Goal: Task Accomplishment & Management: Use online tool/utility

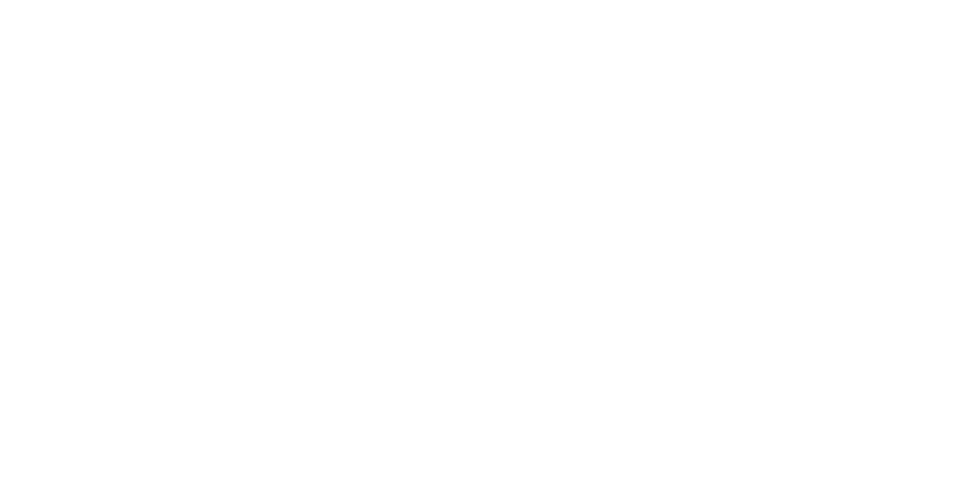
scroll to position [618, 0]
click at [924, 289] on div "Loading..." at bounding box center [482, 302] width 882 height 485
click at [806, 78] on button "Close" at bounding box center [778, 84] width 55 height 24
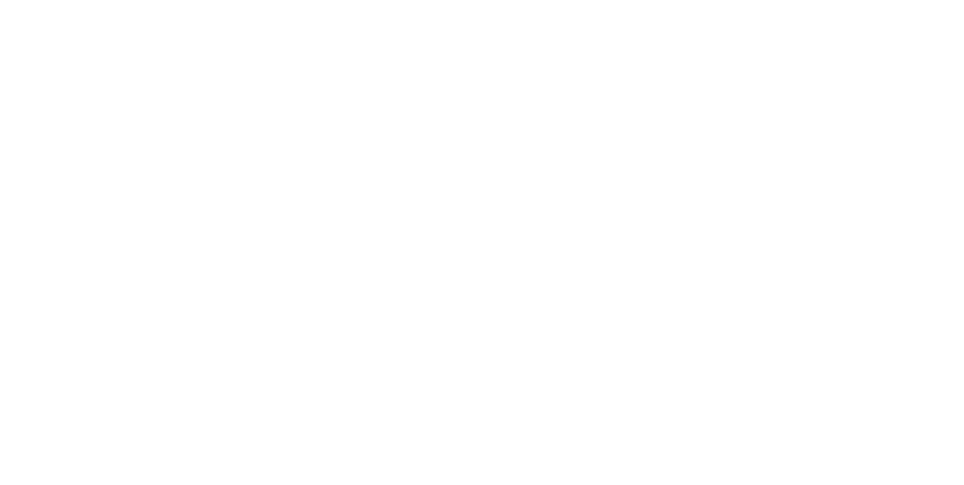
click at [806, 81] on button "Close" at bounding box center [778, 84] width 55 height 24
click at [806, 77] on button "Close" at bounding box center [778, 84] width 55 height 24
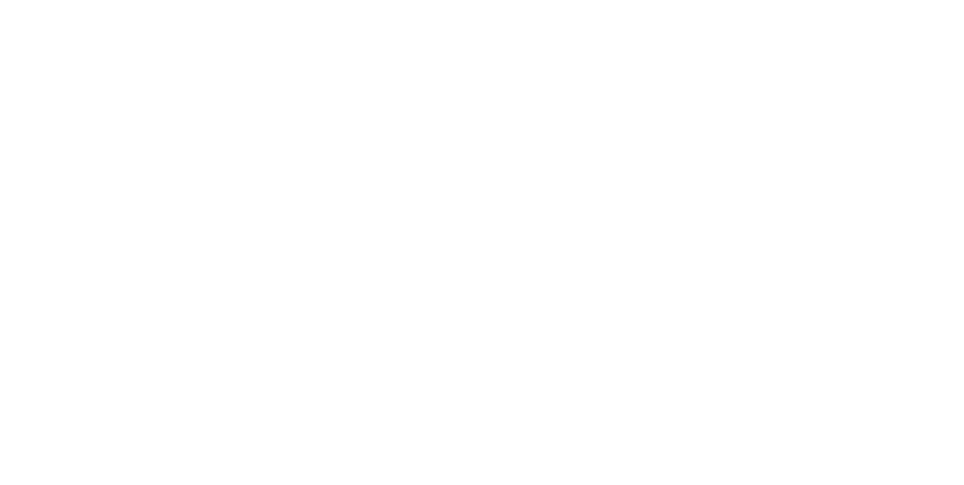
scroll to position [1248, 0]
click at [139, 206] on div "Tracking" at bounding box center [118, 207] width 41 height 14
click at [633, 425] on icon "button" at bounding box center [629, 425] width 8 height 8
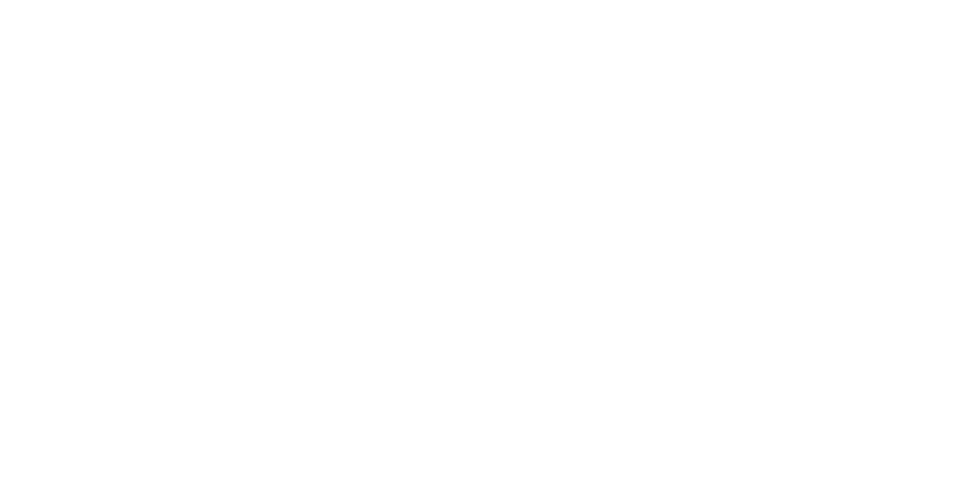
click at [476, 236] on button "Clock On" at bounding box center [434, 239] width 83 height 24
click at [652, 431] on button "button" at bounding box center [642, 425] width 19 height 19
click at [476, 243] on button "Clock Off" at bounding box center [434, 239] width 83 height 24
click at [162, 97] on div "Order details" at bounding box center [130, 94] width 64 height 14
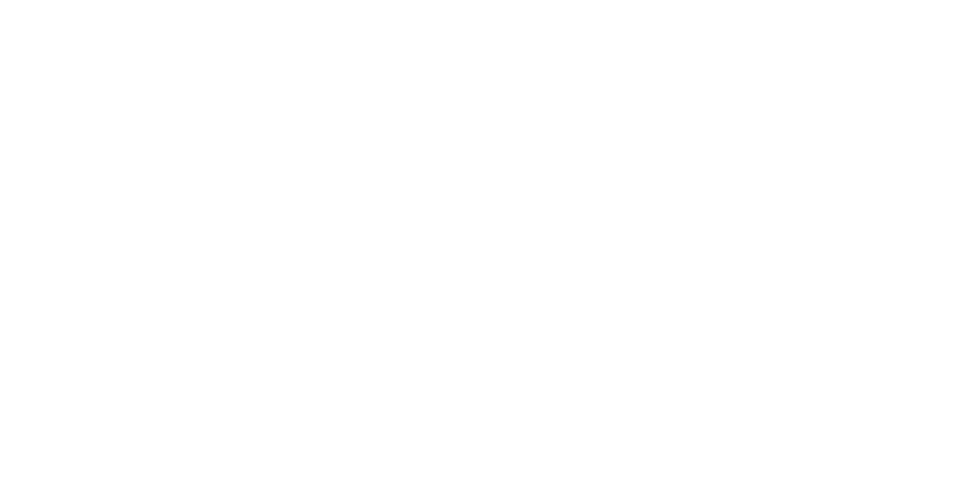
click at [200, 204] on button "Tracking" at bounding box center [127, 207] width 143 height 38
click at [591, 379] on button "button" at bounding box center [581, 374] width 19 height 19
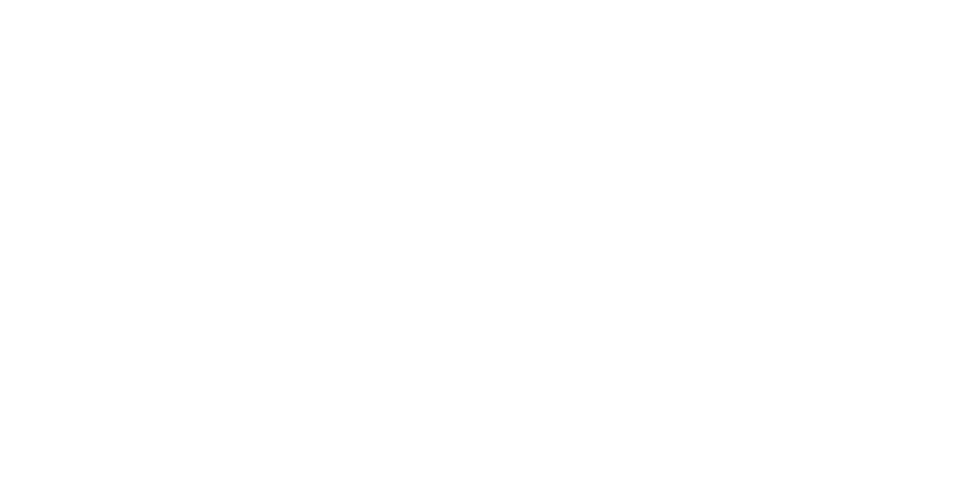
click at [476, 242] on button "Clock On" at bounding box center [434, 239] width 83 height 24
click at [600, 374] on icon "button" at bounding box center [596, 375] width 8 height 8
click at [476, 238] on button "Clock Off" at bounding box center [434, 239] width 83 height 24
click at [806, 85] on button "Close" at bounding box center [778, 84] width 55 height 24
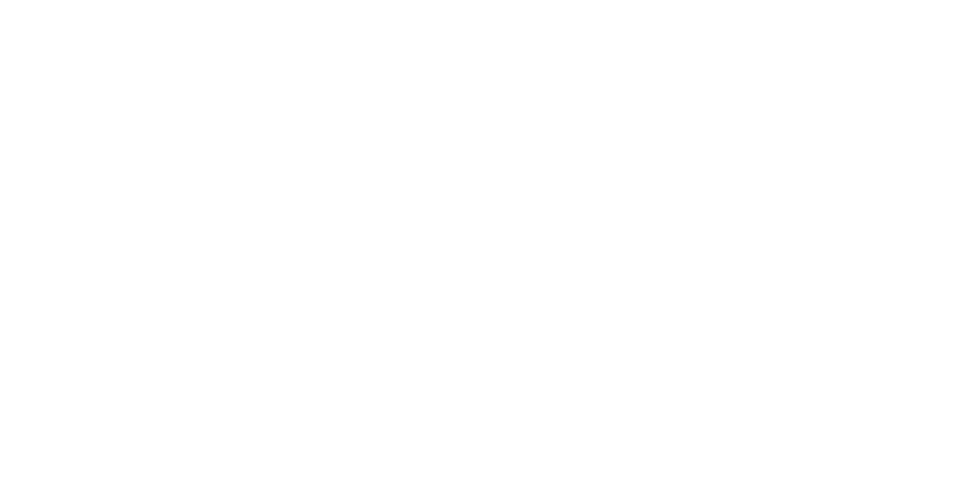
click at [157, 131] on div "Collaborate" at bounding box center [128, 132] width 60 height 14
click at [806, 81] on button "Close" at bounding box center [778, 84] width 55 height 24
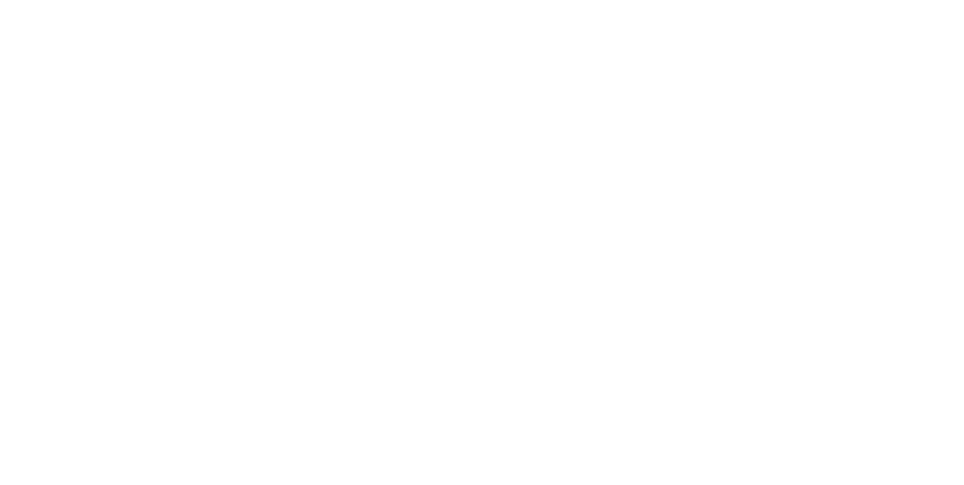
click at [157, 130] on div "Collaborate" at bounding box center [128, 132] width 60 height 14
click at [200, 96] on button "Order details" at bounding box center [127, 94] width 143 height 38
click at [200, 209] on button "Tracking" at bounding box center [127, 207] width 143 height 38
click at [646, 426] on button "button" at bounding box center [636, 425] width 19 height 19
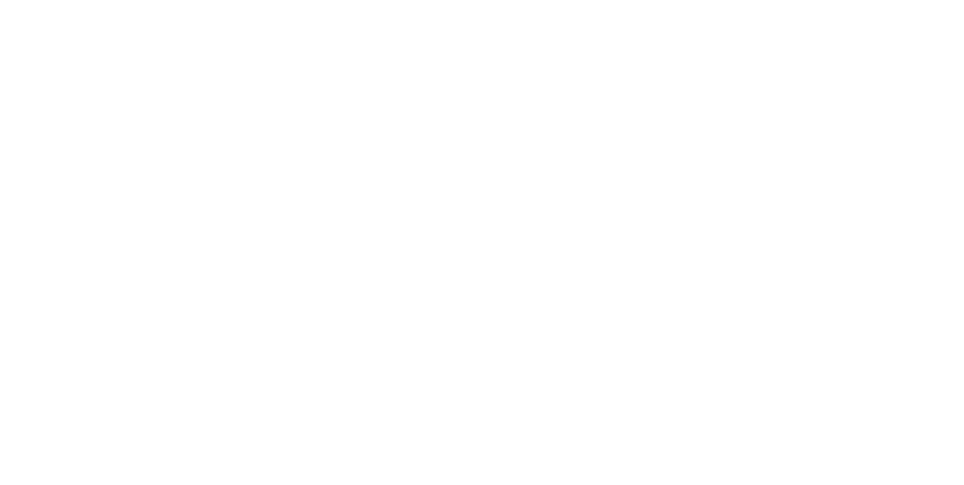
click at [476, 232] on button "Clock On" at bounding box center [434, 239] width 83 height 24
click at [162, 93] on div "Order details" at bounding box center [130, 94] width 64 height 14
click at [200, 199] on button "Tracking" at bounding box center [127, 207] width 143 height 38
click at [661, 430] on button "button" at bounding box center [651, 425] width 19 height 19
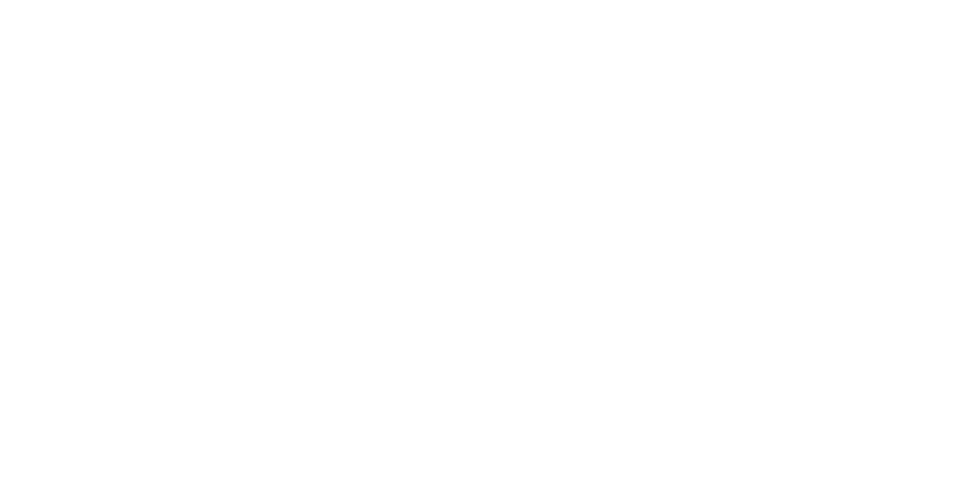
click at [476, 239] on button "Clock Off" at bounding box center [434, 239] width 83 height 24
click at [162, 89] on div "Order details" at bounding box center [130, 94] width 64 height 14
click at [806, 89] on button "Close" at bounding box center [778, 84] width 55 height 24
click at [200, 131] on button "Collaborate" at bounding box center [127, 132] width 143 height 38
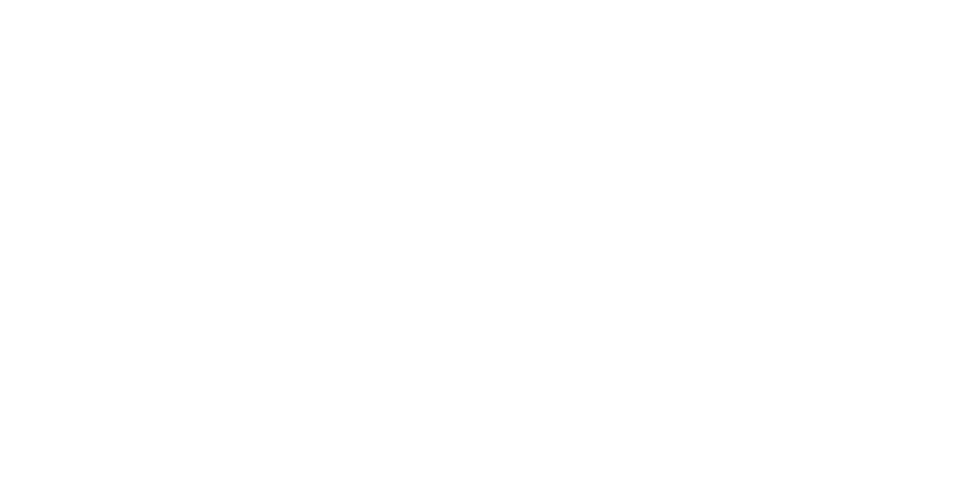
click at [200, 101] on button "Order details" at bounding box center [127, 94] width 143 height 38
click at [157, 133] on div "Collaborate" at bounding box center [128, 132] width 60 height 14
click at [164, 170] on div "Checklists 0/0" at bounding box center [131, 170] width 66 height 14
click at [200, 212] on button "Tracking" at bounding box center [127, 207] width 143 height 38
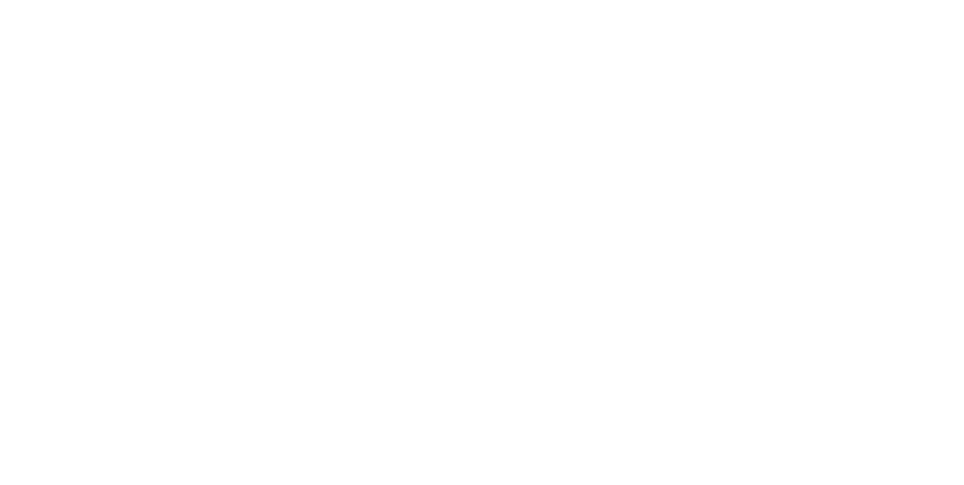
click at [587, 374] on icon "button" at bounding box center [583, 375] width 8 height 8
click at [476, 240] on button "Clock On" at bounding box center [434, 239] width 83 height 24
